Goal: Check status: Check status

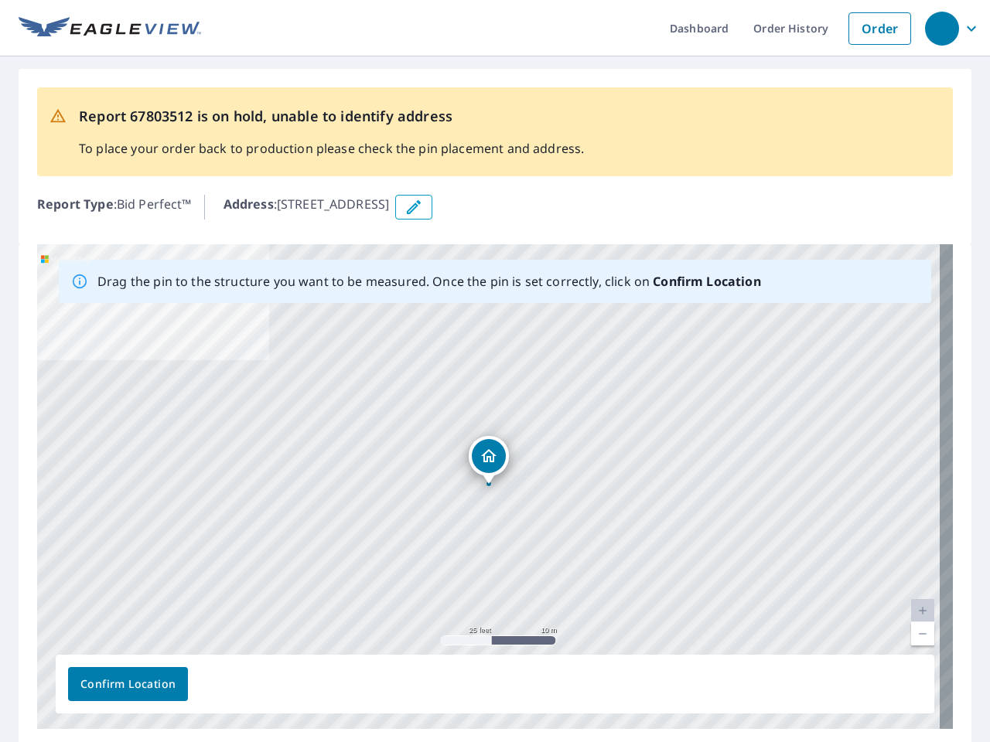
click at [495, 371] on div "[STREET_ADDRESS]" at bounding box center [495, 486] width 916 height 485
click at [941, 28] on div "button" at bounding box center [942, 29] width 34 height 34
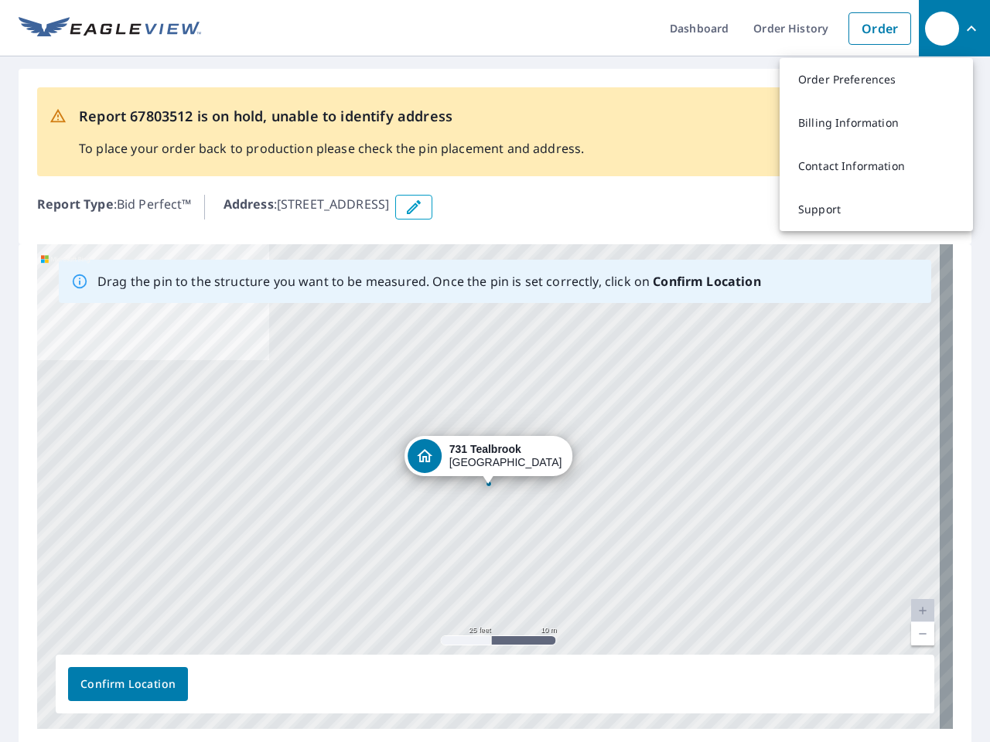
click at [423, 207] on icon "button" at bounding box center [413, 207] width 19 height 19
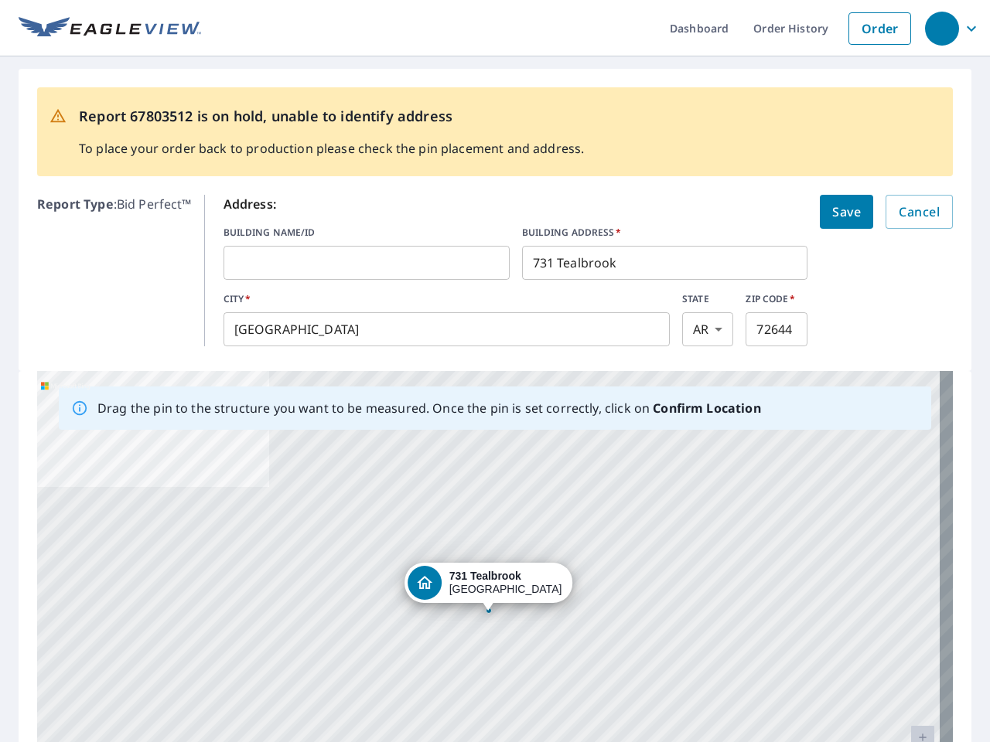
click at [488, 486] on div "[STREET_ADDRESS]" at bounding box center [495, 613] width 916 height 485
click at [910, 611] on div "[STREET_ADDRESS]" at bounding box center [495, 613] width 916 height 485
click at [910, 634] on div "[STREET_ADDRESS]" at bounding box center [495, 613] width 916 height 485
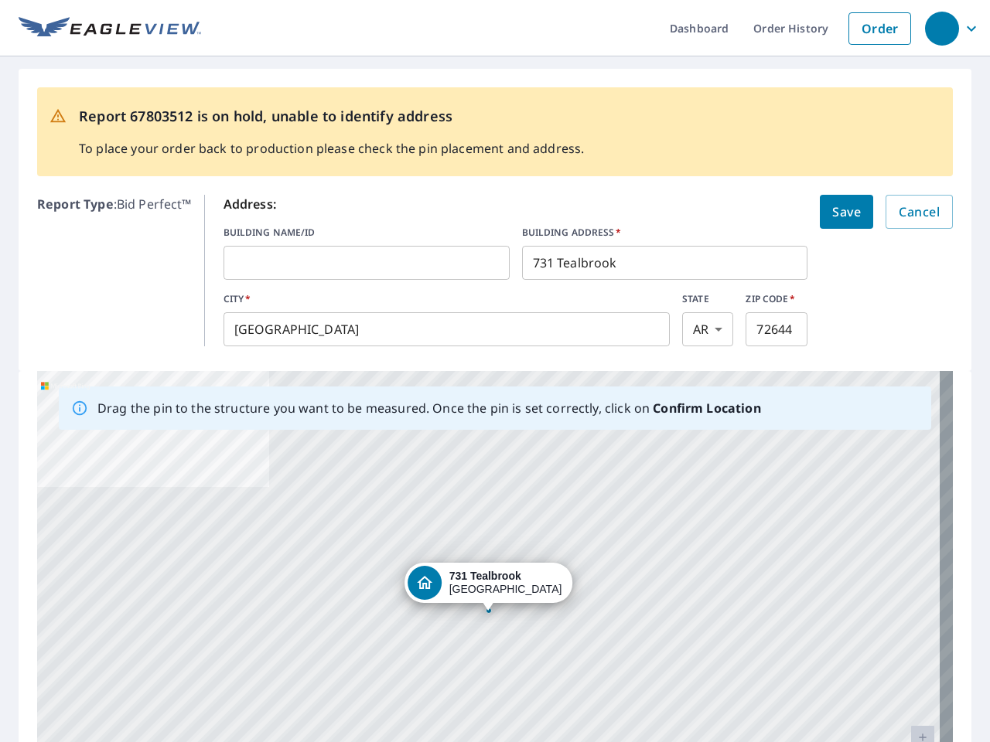
click at [128, 684] on div "[STREET_ADDRESS]" at bounding box center [495, 613] width 916 height 485
